Goal: Information Seeking & Learning: Learn about a topic

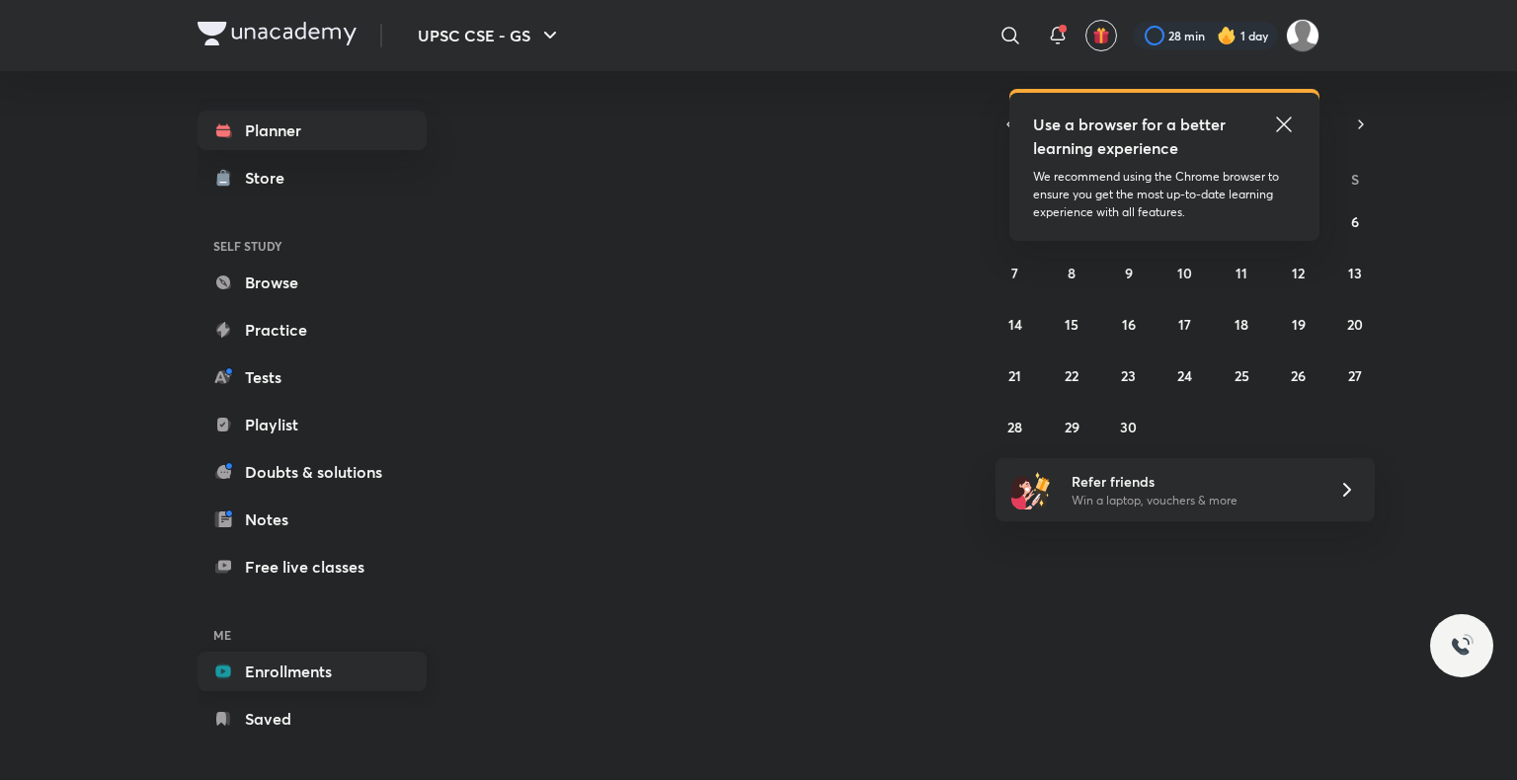
click at [341, 671] on link "Enrollments" at bounding box center [311, 671] width 229 height 39
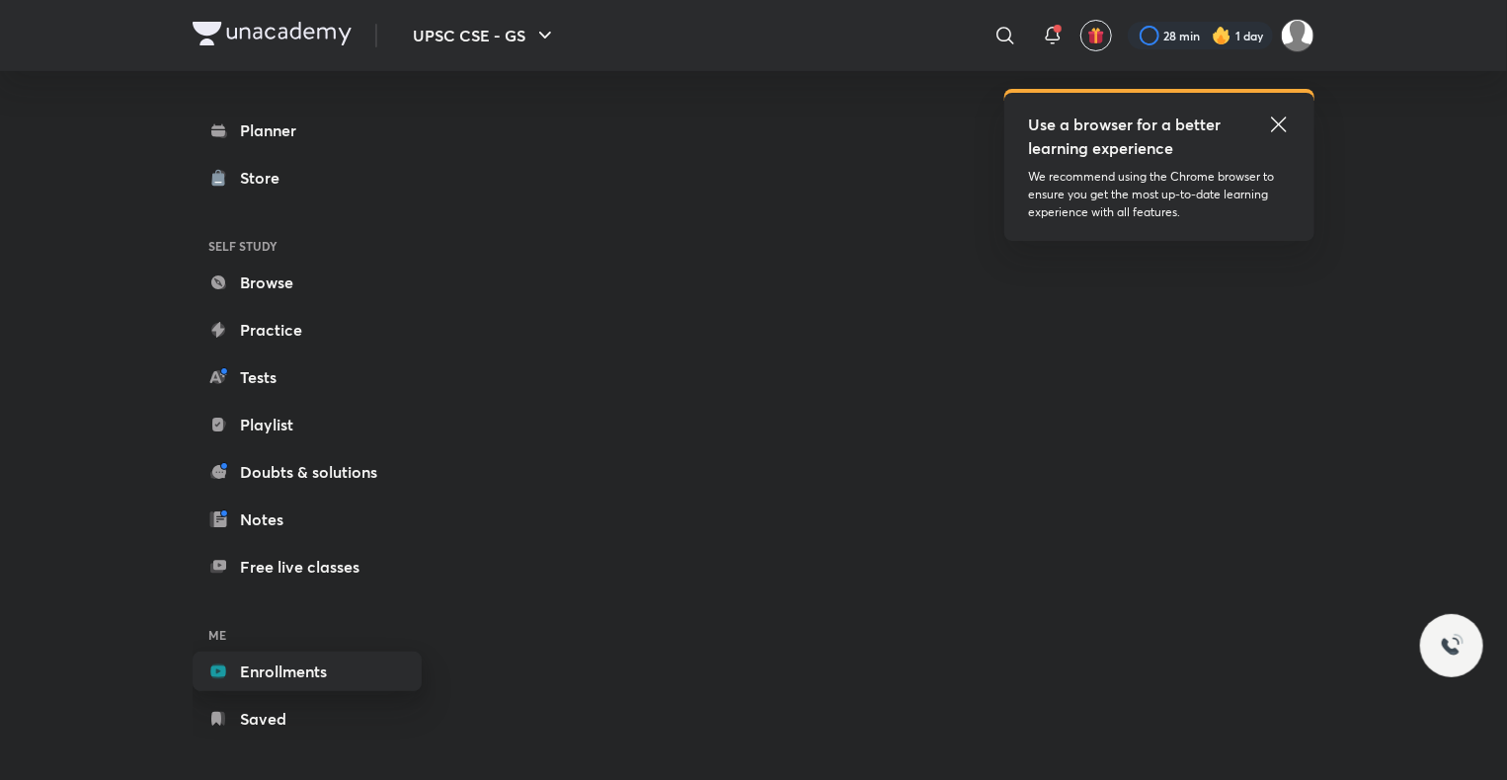
click at [252, 675] on link "Enrollments" at bounding box center [307, 671] width 229 height 39
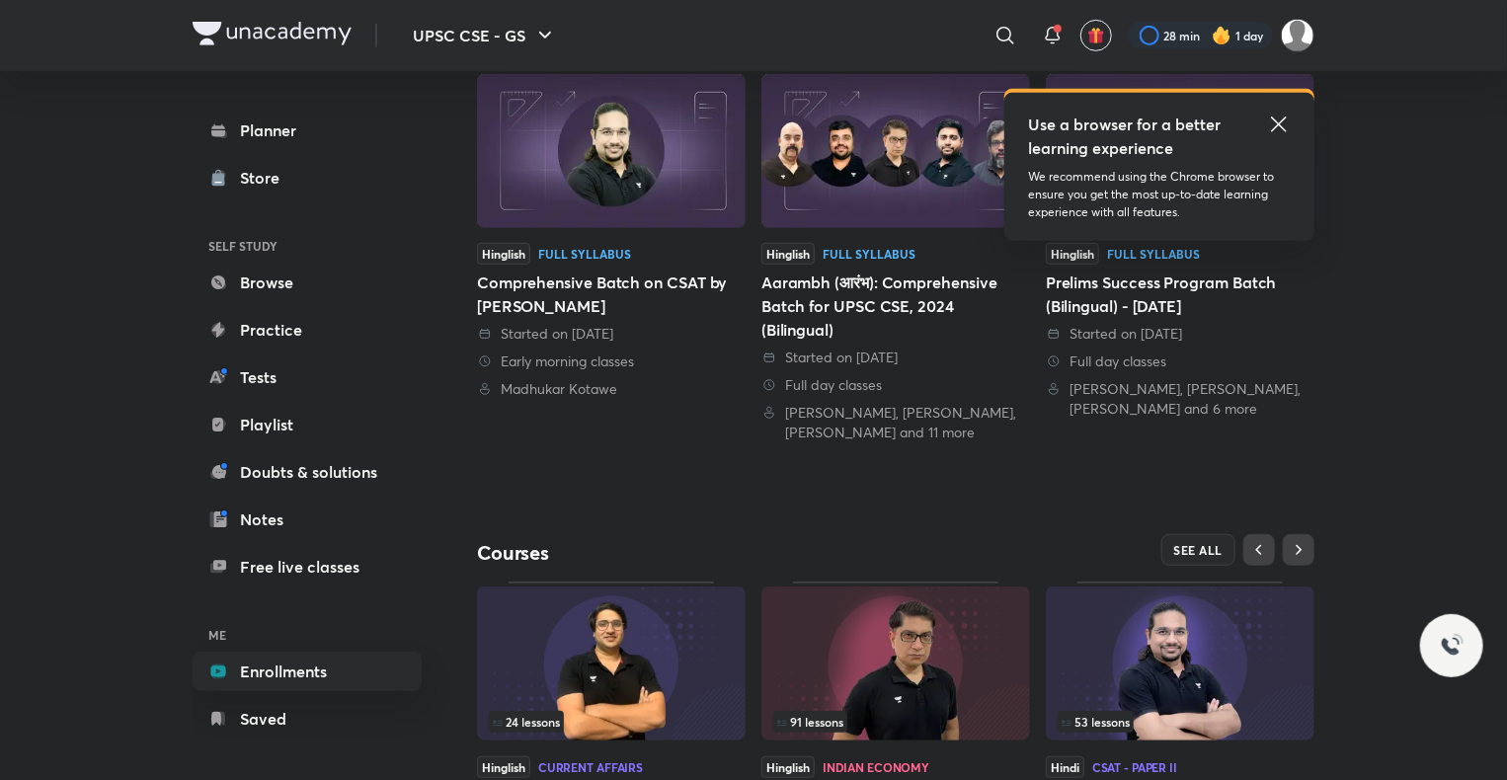
scroll to position [600, 0]
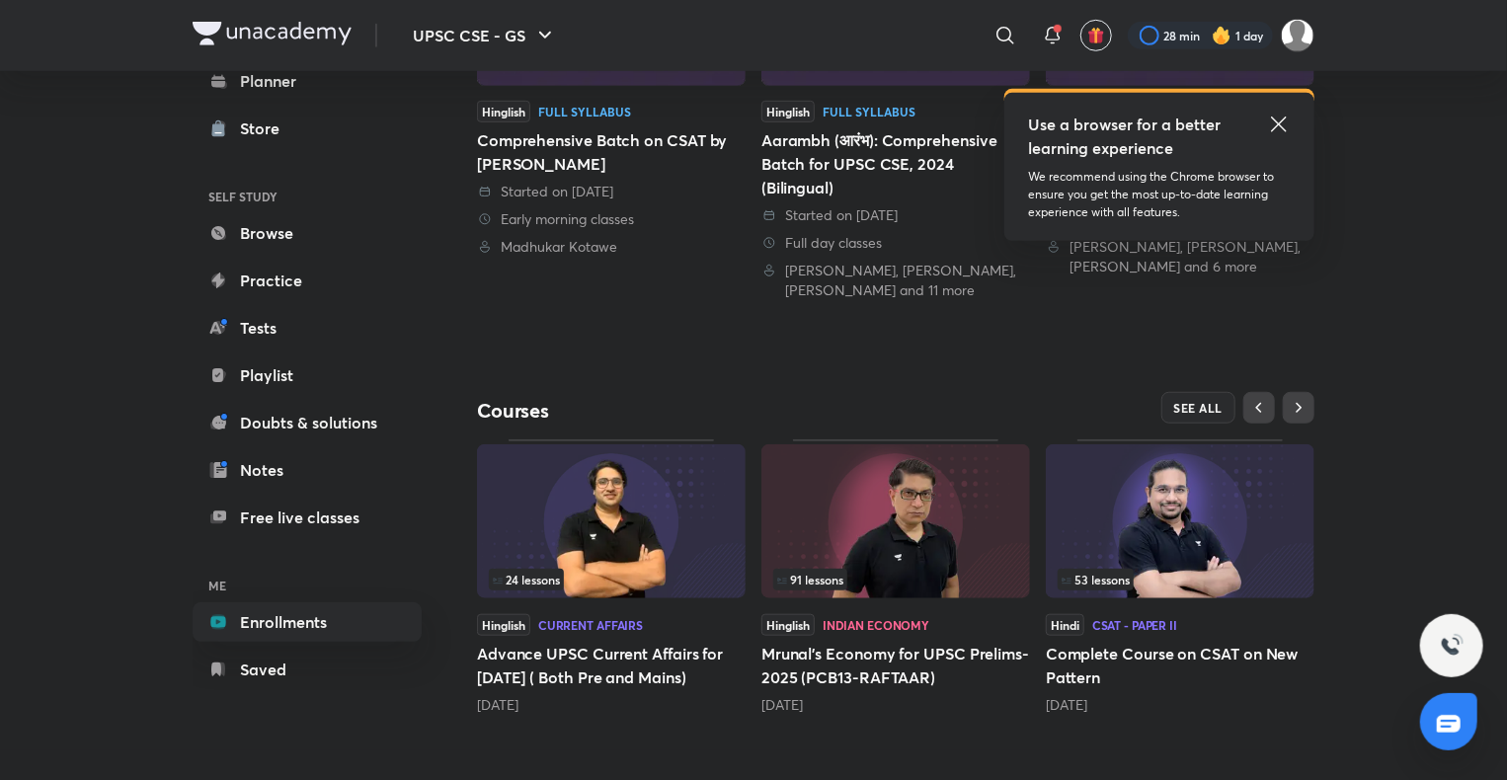
click at [1252, 556] on img at bounding box center [1180, 521] width 269 height 154
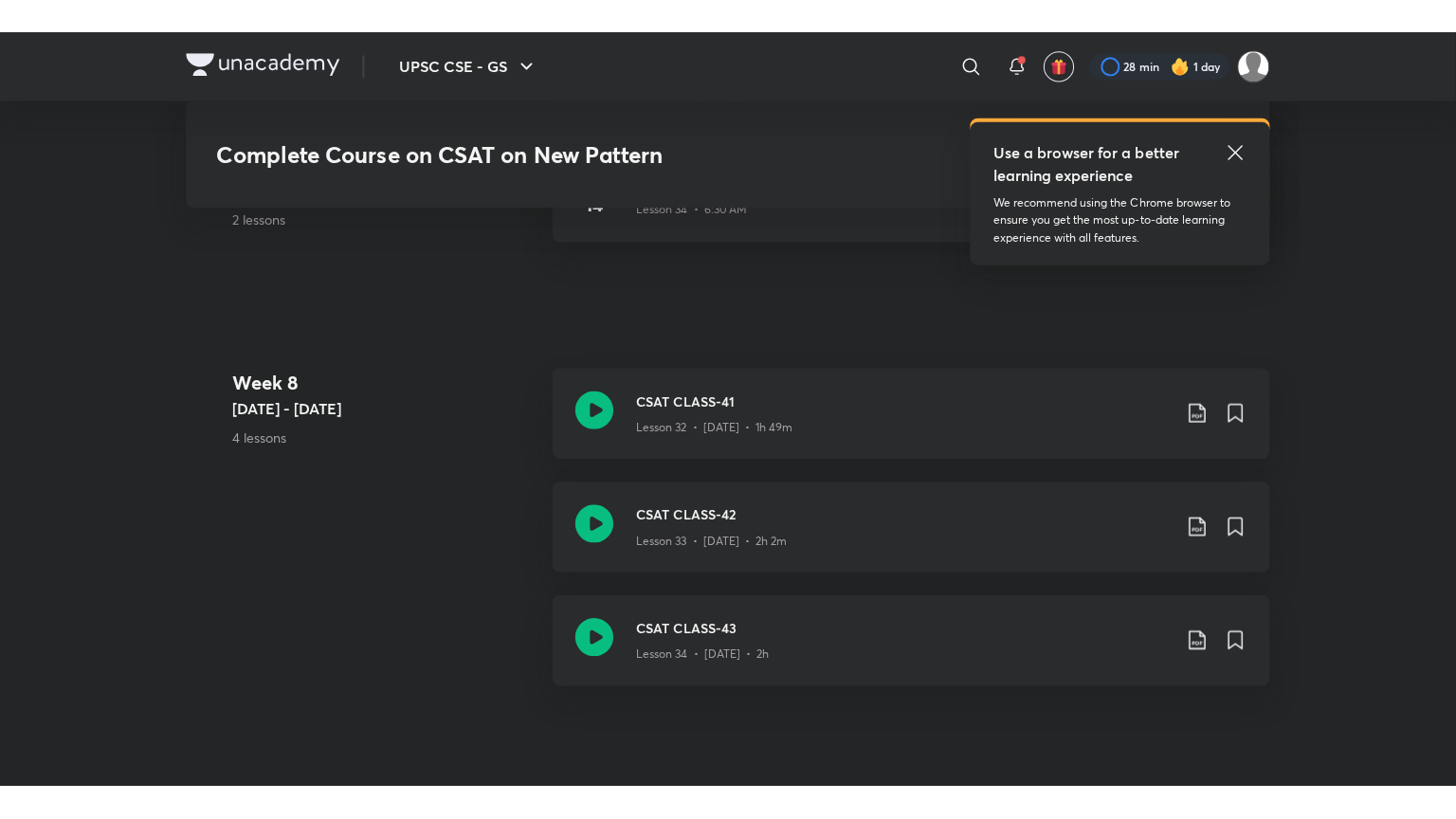
scroll to position [6211, 0]
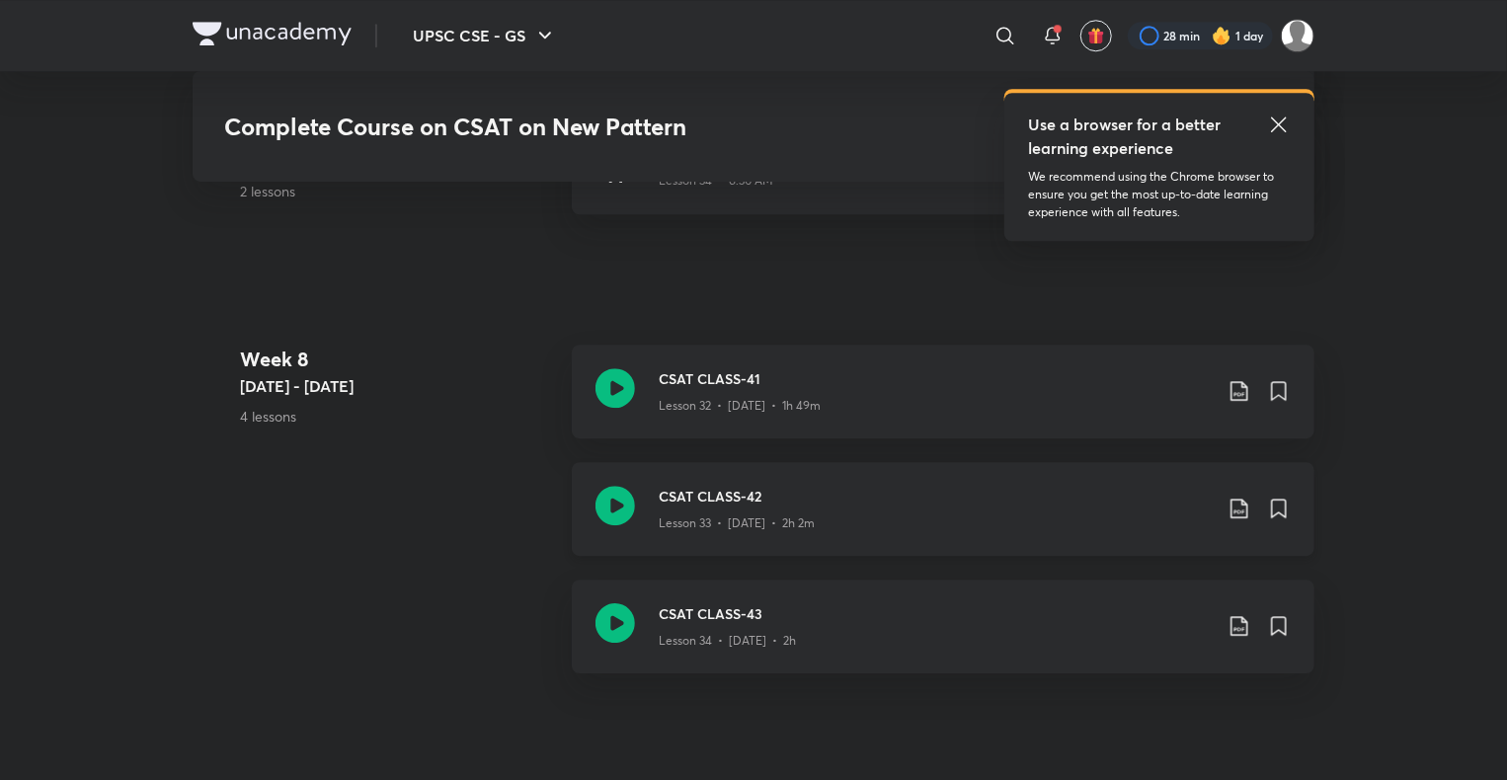
click at [600, 514] on icon at bounding box center [614, 505] width 39 height 39
